Goal: Navigation & Orientation: Go to known website

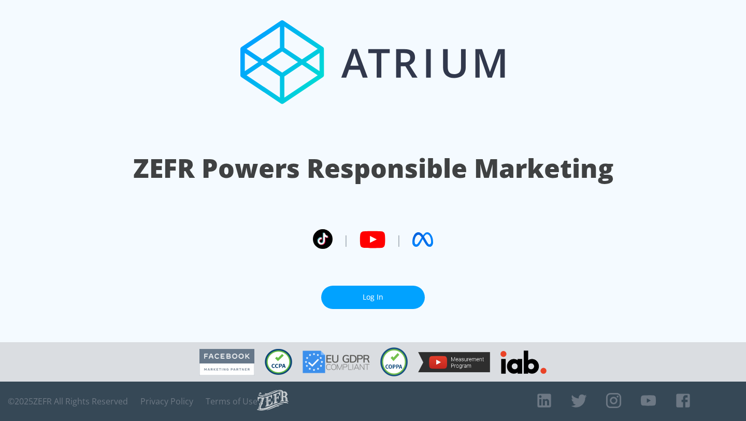
click at [338, 296] on link "Log In" at bounding box center [373, 296] width 104 height 23
click at [381, 293] on link "Log In" at bounding box center [373, 296] width 104 height 23
click at [400, 294] on link "Log In" at bounding box center [373, 296] width 104 height 23
click at [370, 297] on link "Log In" at bounding box center [373, 296] width 104 height 23
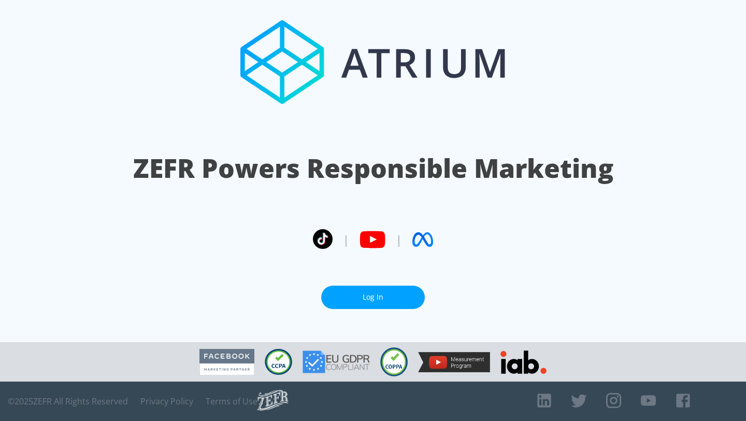
click at [354, 295] on link "Log In" at bounding box center [373, 296] width 104 height 23
